Goal: Navigation & Orientation: Understand site structure

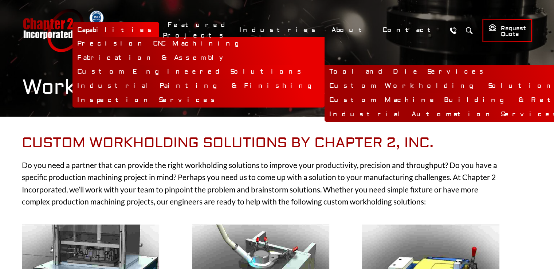
click at [325, 86] on link "Custom Workholding Solutions" at bounding box center [486, 86] width 322 height 14
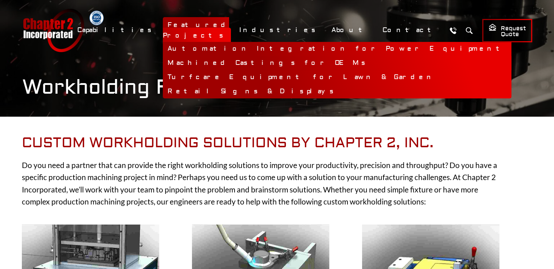
click at [279, 57] on link "Machined Castings for OEMs" at bounding box center [337, 63] width 349 height 14
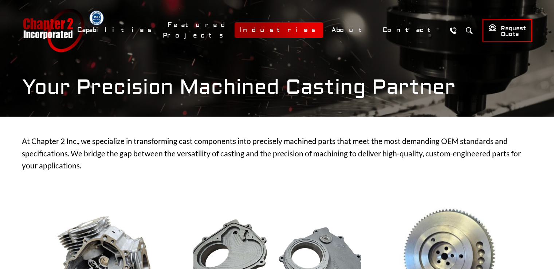
click at [323, 30] on link "Industries" at bounding box center [279, 30] width 89 height 16
